Goal: Task Accomplishment & Management: Manage account settings

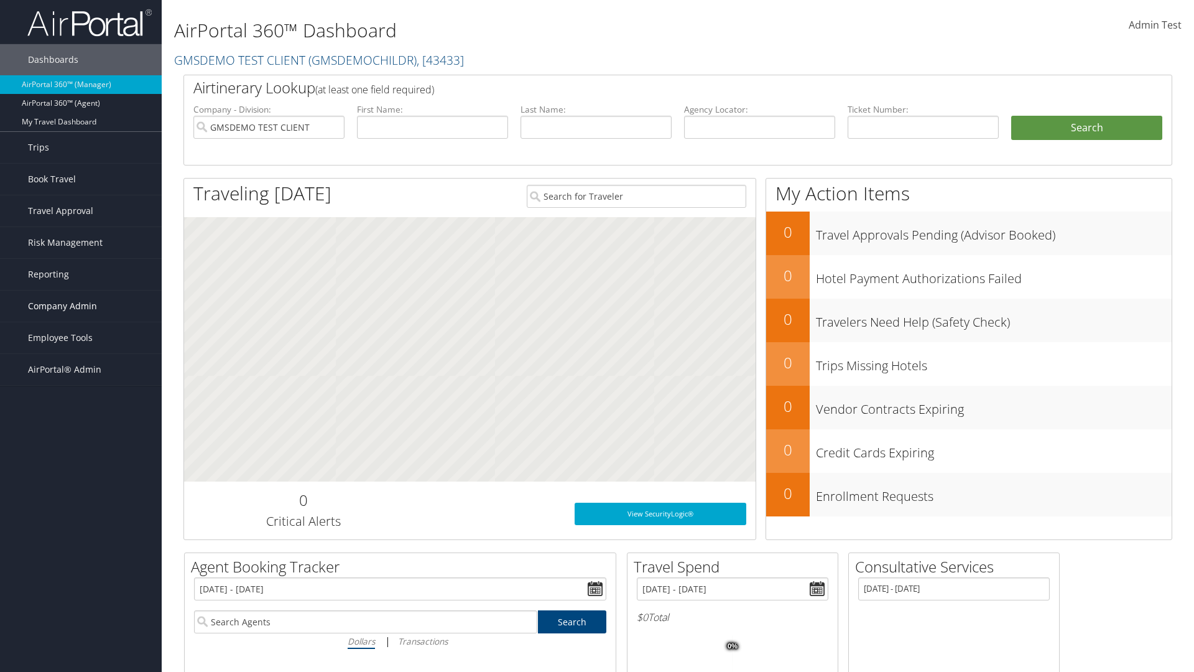
click at [81, 306] on span "Company Admin" at bounding box center [62, 306] width 69 height 31
click at [81, 452] on link "Travel Policy" at bounding box center [81, 461] width 162 height 19
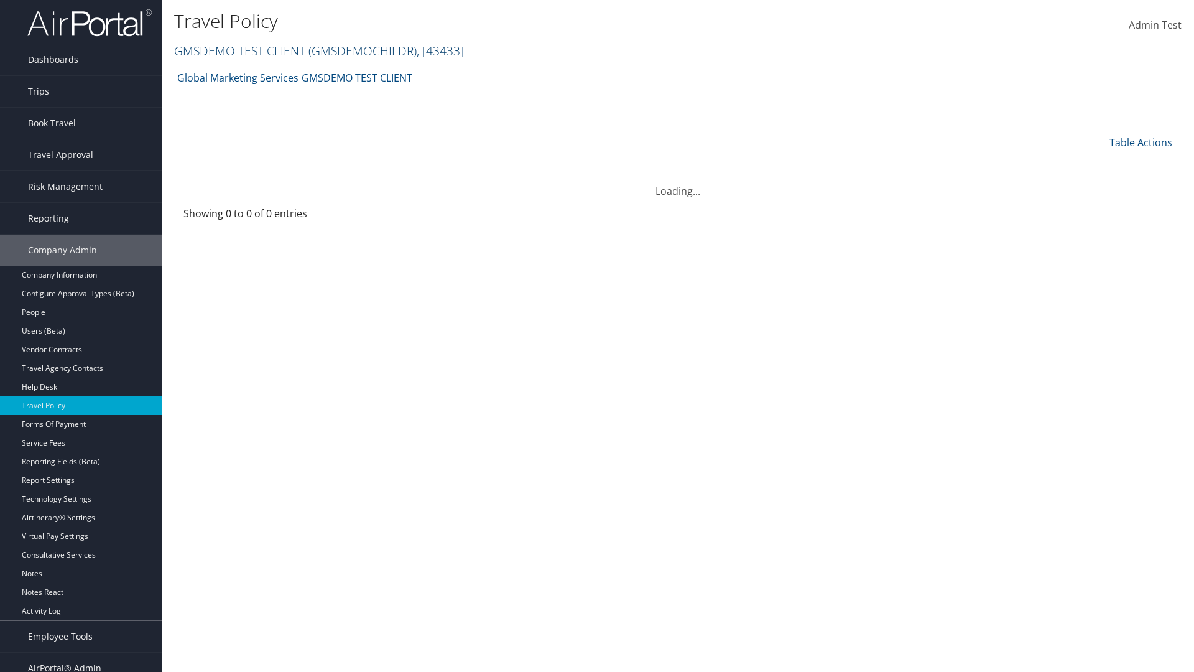
click at [239, 50] on link "GMSDEMO TEST CLIENT ( GMSDEMOCHILDR ) , [ 43433 ]" at bounding box center [319, 50] width 290 height 17
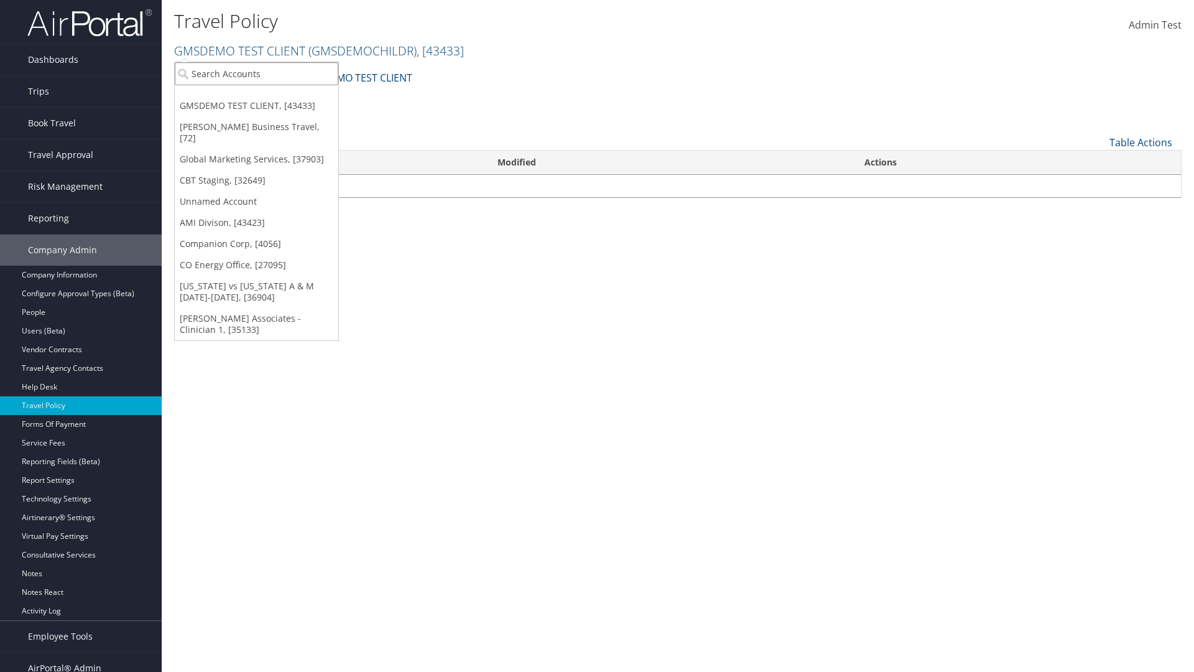
click at [256, 73] on input "search" at bounding box center [257, 73] width 164 height 23
type input "Global Marketing Services"
click at [268, 96] on div "Global Marketing Services (301946), [37903]" at bounding box center [268, 96] width 200 height 11
